Goal: Use online tool/utility: Utilize a website feature to perform a specific function

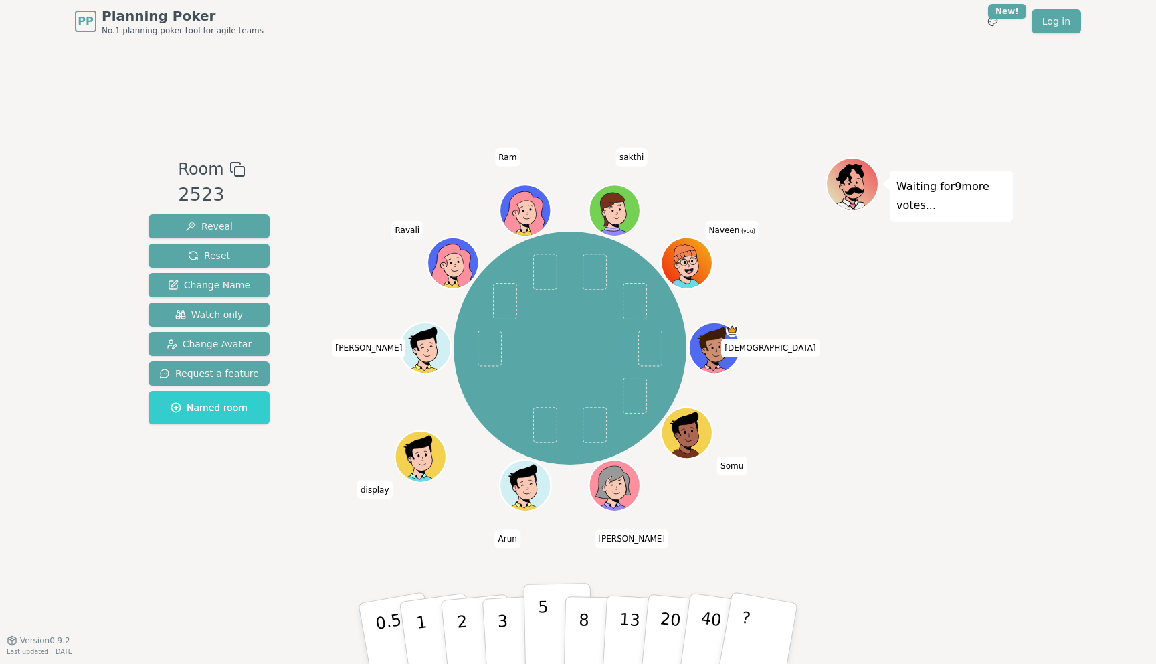
click at [550, 636] on button "5" at bounding box center [558, 634] width 69 height 102
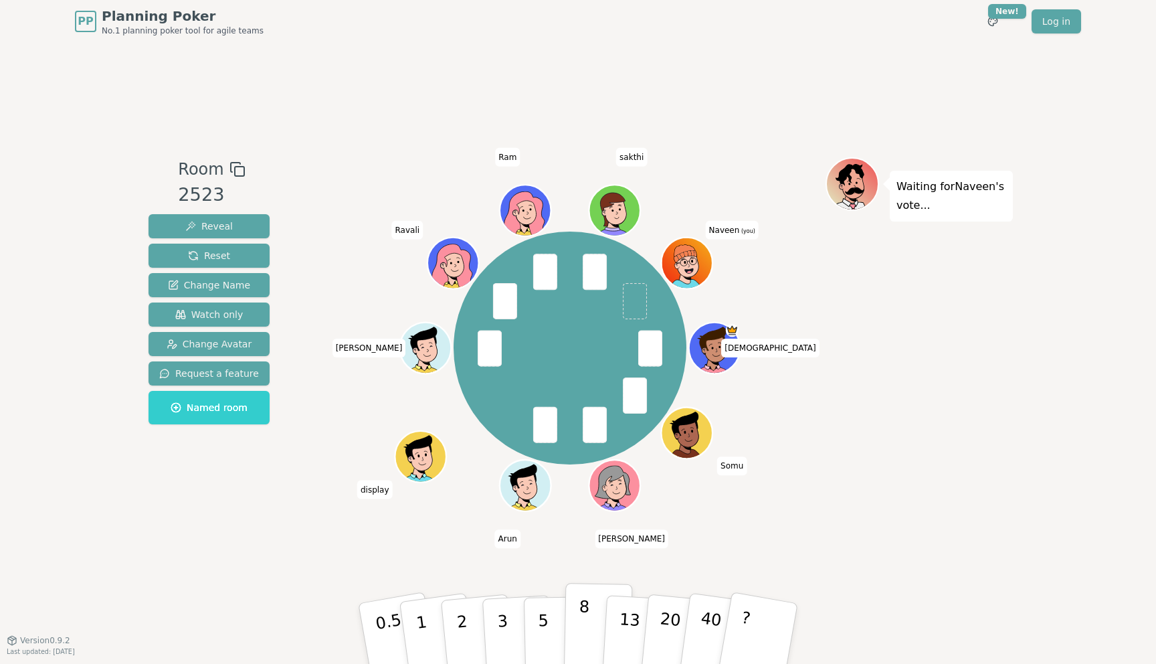
click at [574, 624] on button "8" at bounding box center [598, 634] width 69 height 102
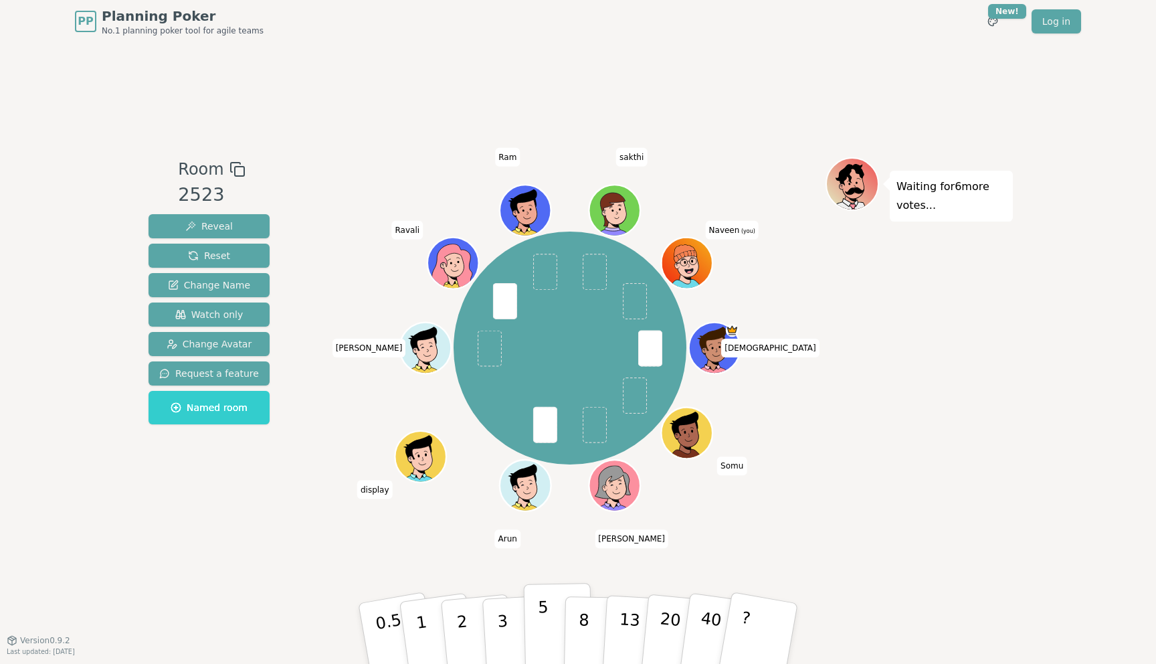
click at [537, 631] on button "5" at bounding box center [558, 634] width 69 height 102
click at [547, 637] on button "5" at bounding box center [558, 634] width 69 height 102
click at [528, 630] on button "5" at bounding box center [558, 634] width 69 height 102
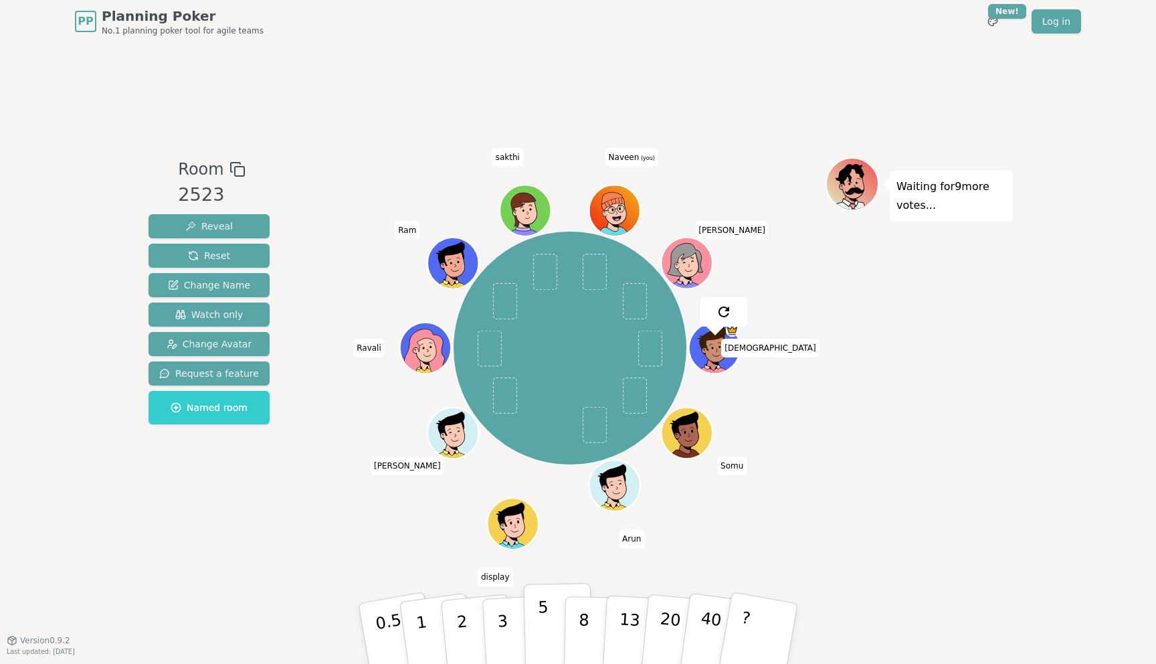
click at [540, 612] on p "5" at bounding box center [543, 633] width 11 height 72
click at [587, 638] on p "8" at bounding box center [583, 633] width 11 height 72
click at [555, 628] on button "5" at bounding box center [558, 634] width 69 height 102
click at [572, 633] on button "8" at bounding box center [598, 634] width 69 height 102
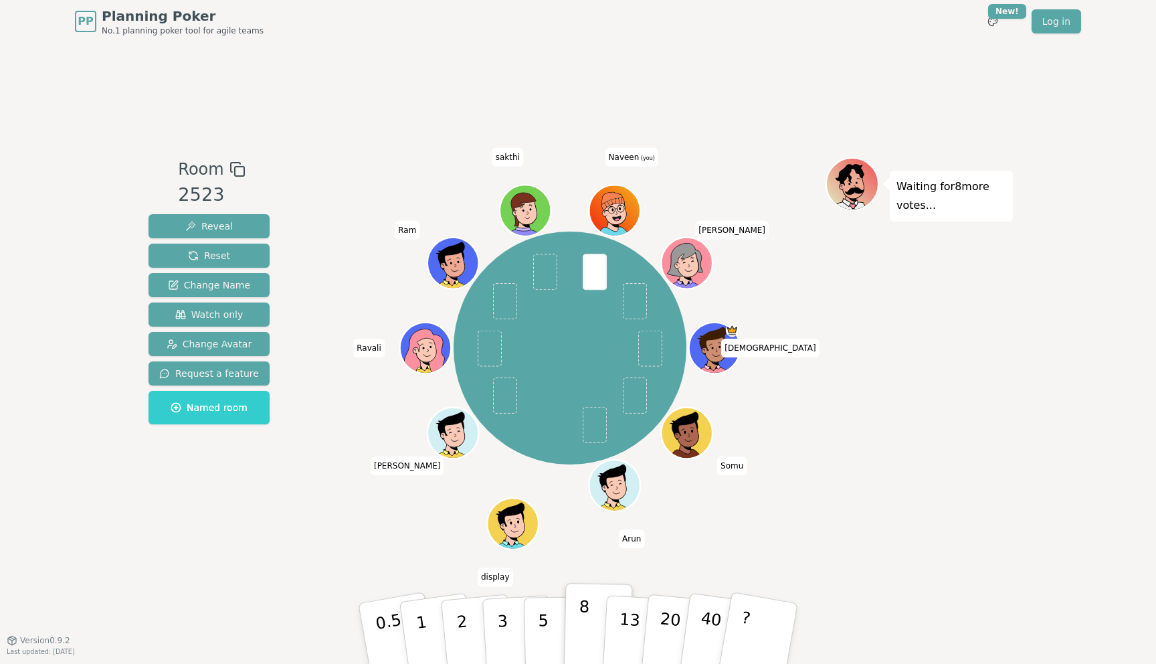
click at [572, 633] on button "8" at bounding box center [598, 634] width 69 height 102
click at [546, 617] on p "5" at bounding box center [543, 633] width 11 height 72
click at [562, 626] on button "5" at bounding box center [558, 634] width 69 height 102
click at [555, 623] on button "5" at bounding box center [558, 634] width 69 height 102
click at [575, 624] on button "8" at bounding box center [598, 634] width 69 height 102
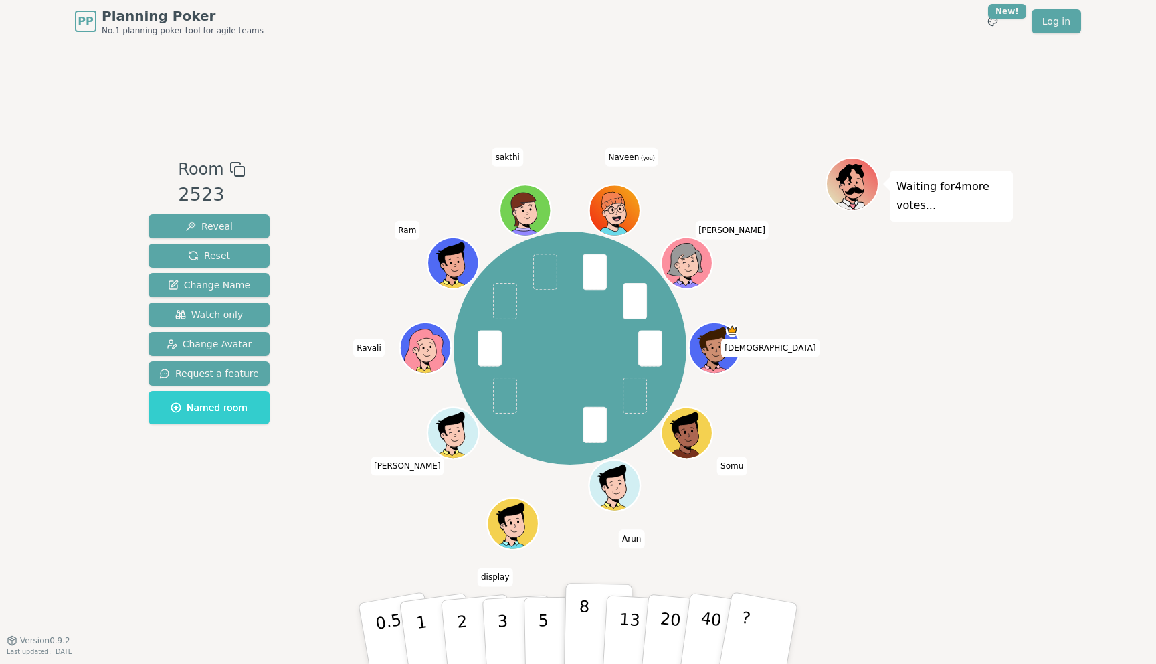
click at [582, 638] on p "8" at bounding box center [583, 633] width 11 height 72
click at [584, 638] on p "8" at bounding box center [583, 633] width 11 height 72
click at [585, 619] on p "8" at bounding box center [583, 633] width 11 height 72
click at [563, 620] on button "5" at bounding box center [558, 634] width 69 height 102
click at [533, 638] on button "5" at bounding box center [558, 634] width 69 height 102
